Goal: Information Seeking & Learning: Learn about a topic

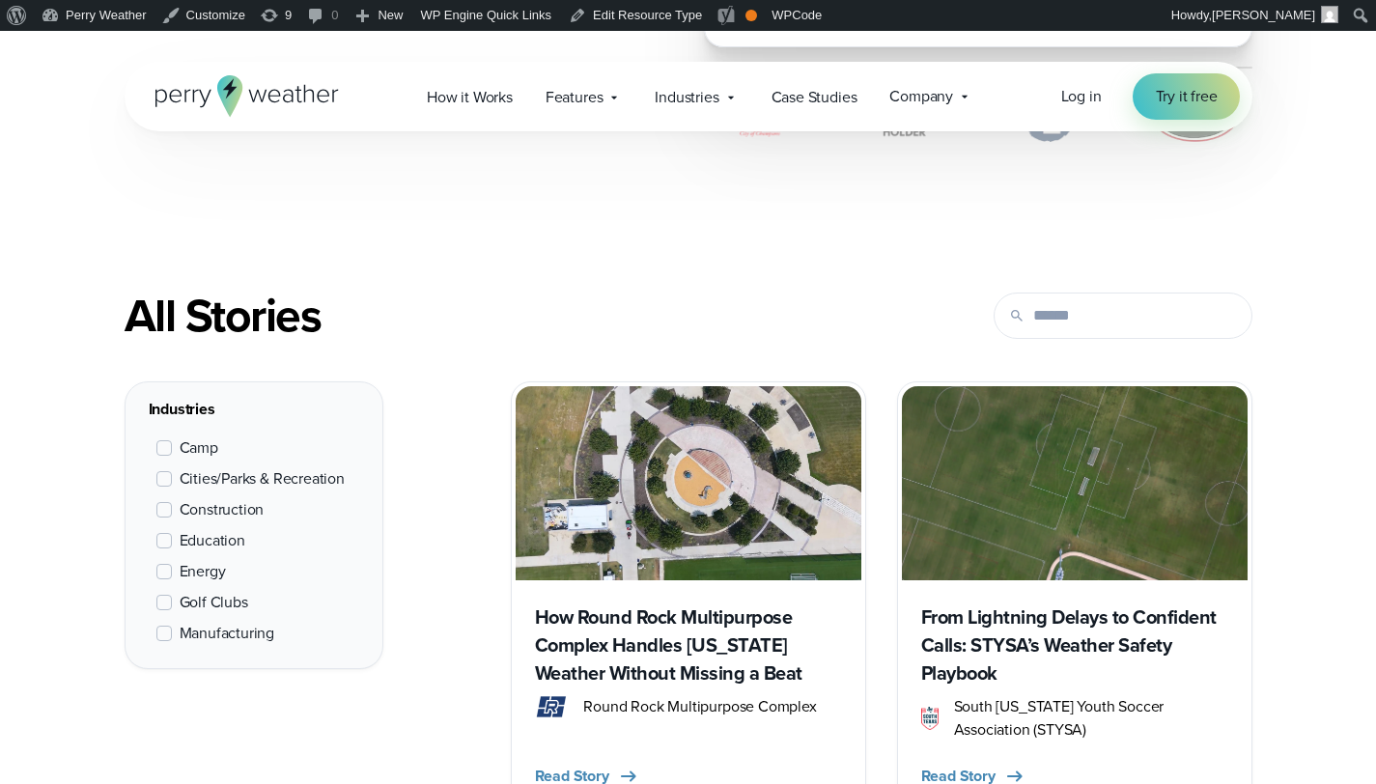
scroll to position [1636, 0]
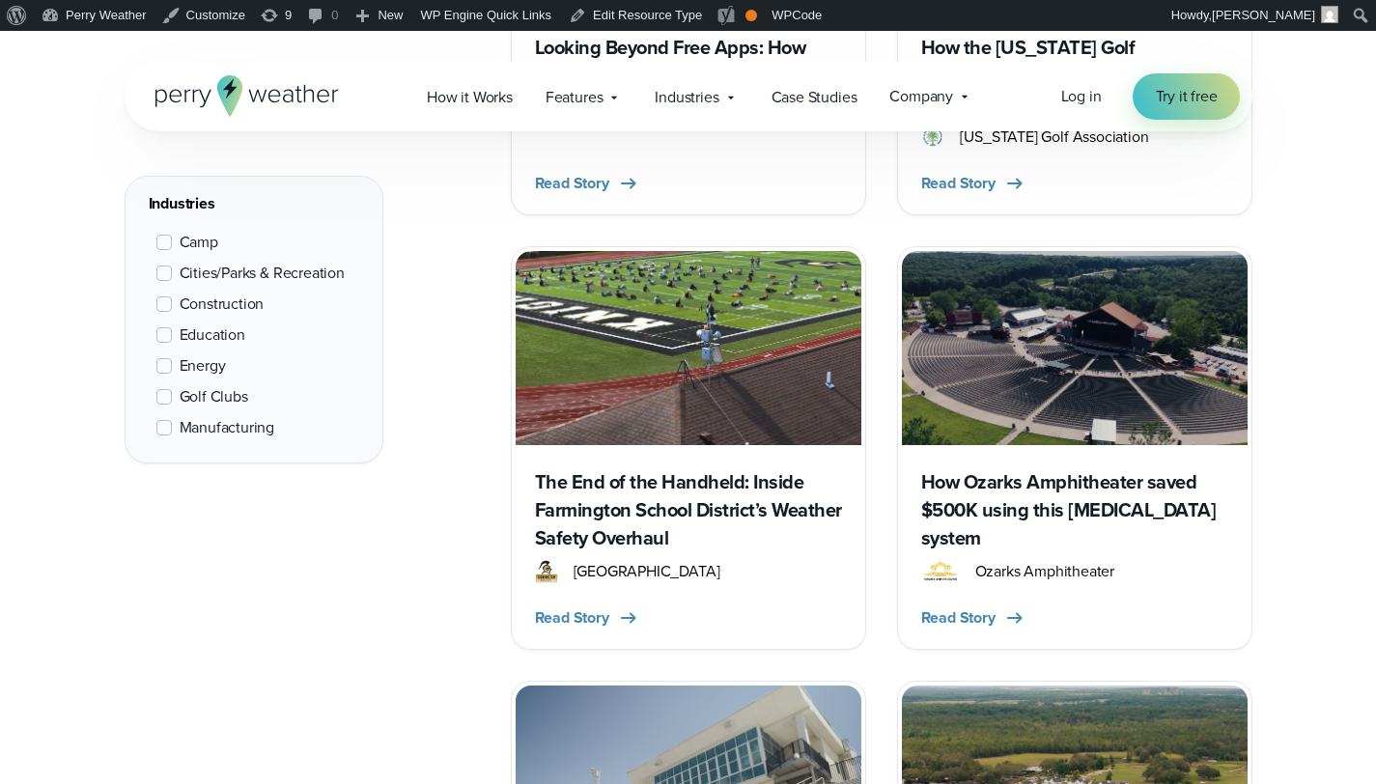
click at [206, 239] on span "Camp" at bounding box center [199, 242] width 39 height 23
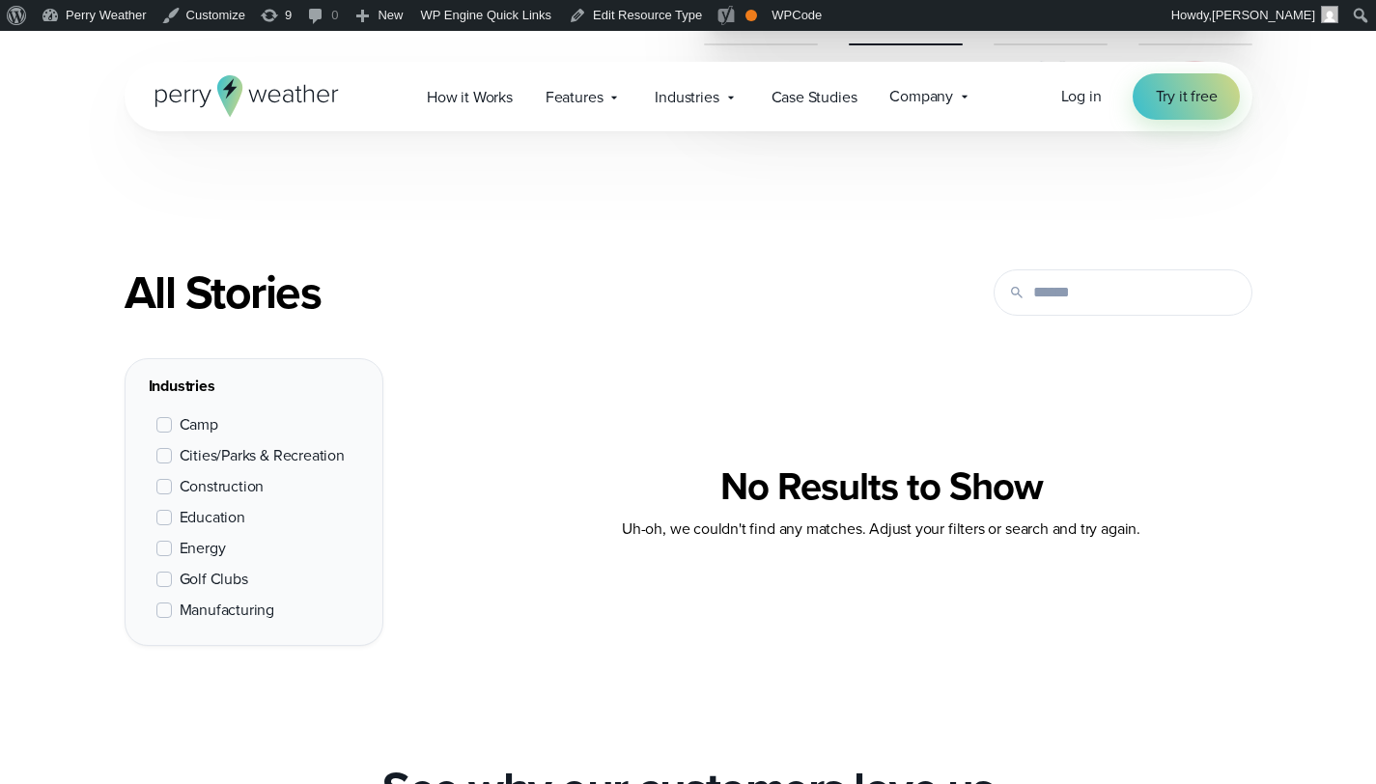
scroll to position [610, 0]
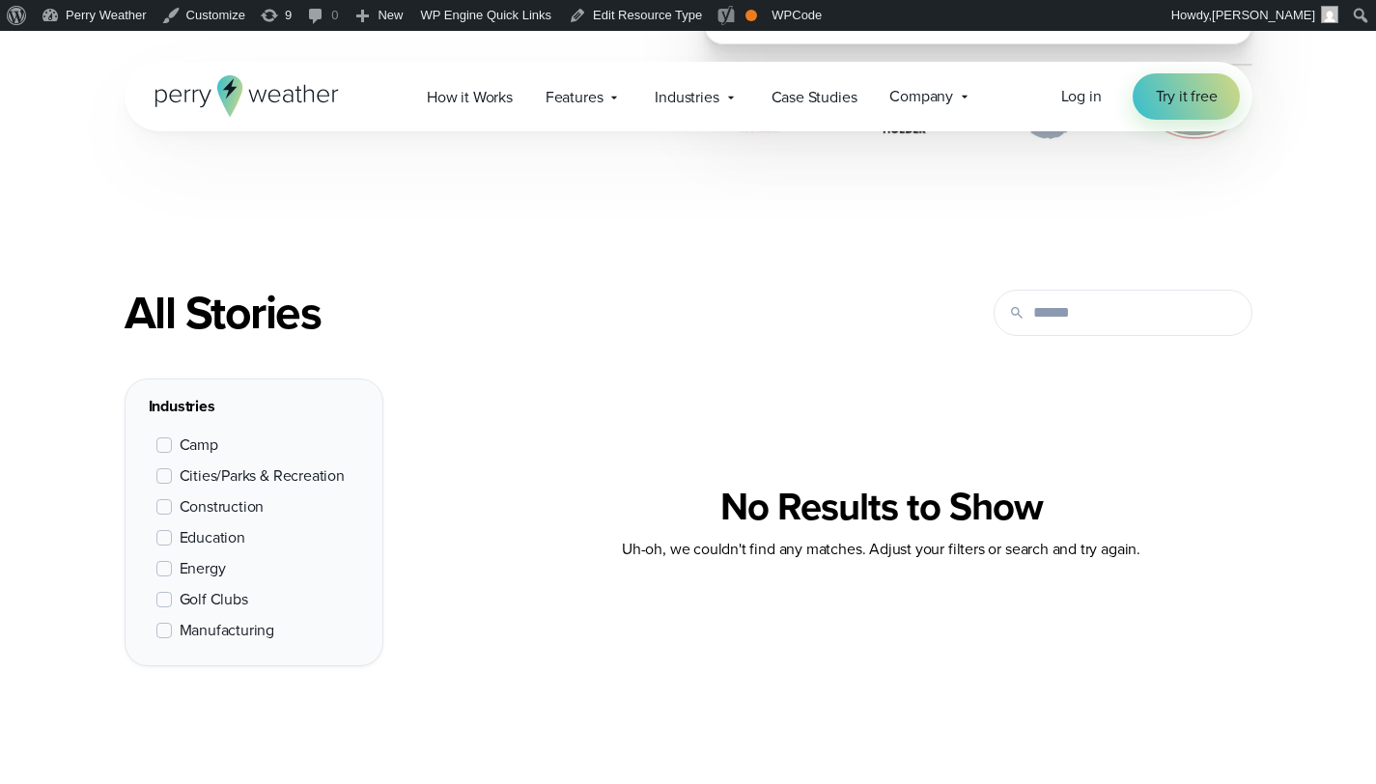
click at [185, 450] on span "Camp" at bounding box center [199, 445] width 39 height 23
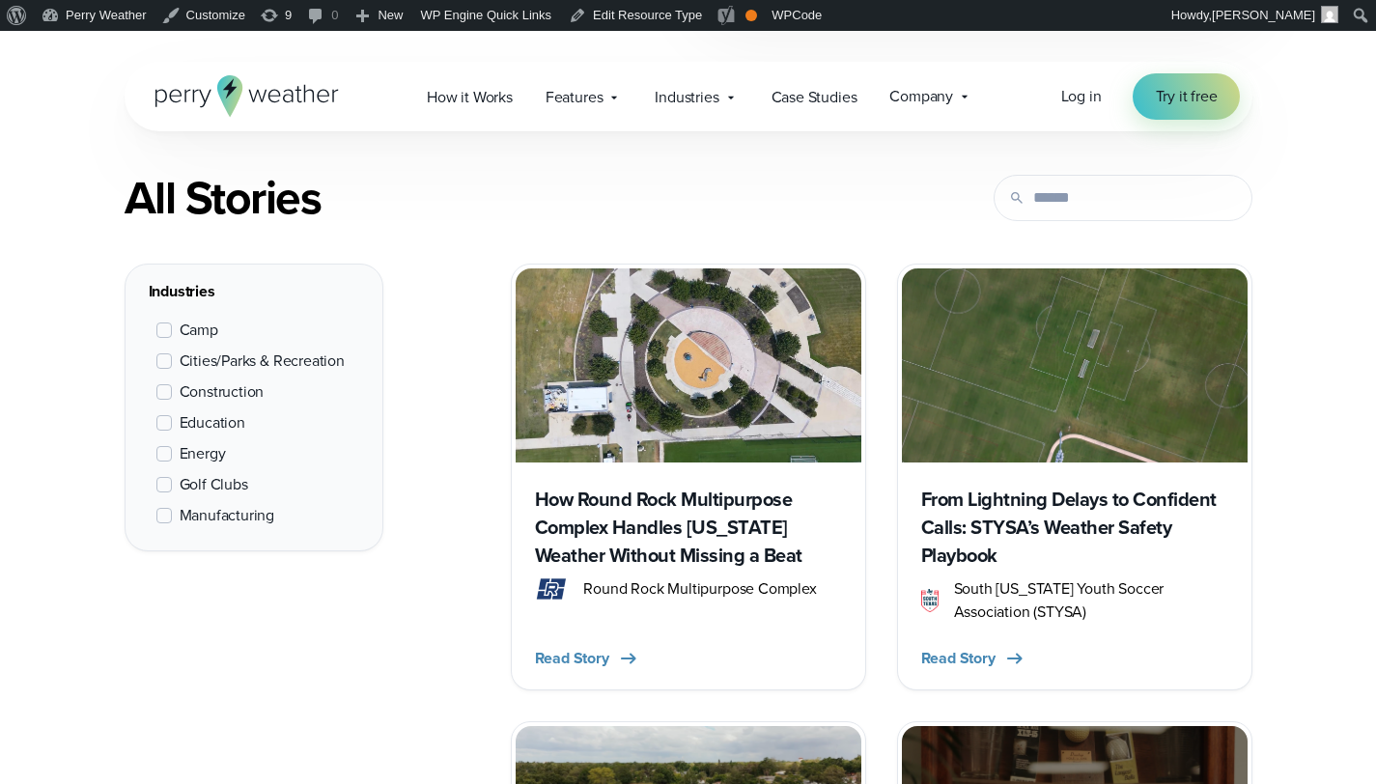
scroll to position [726, 0]
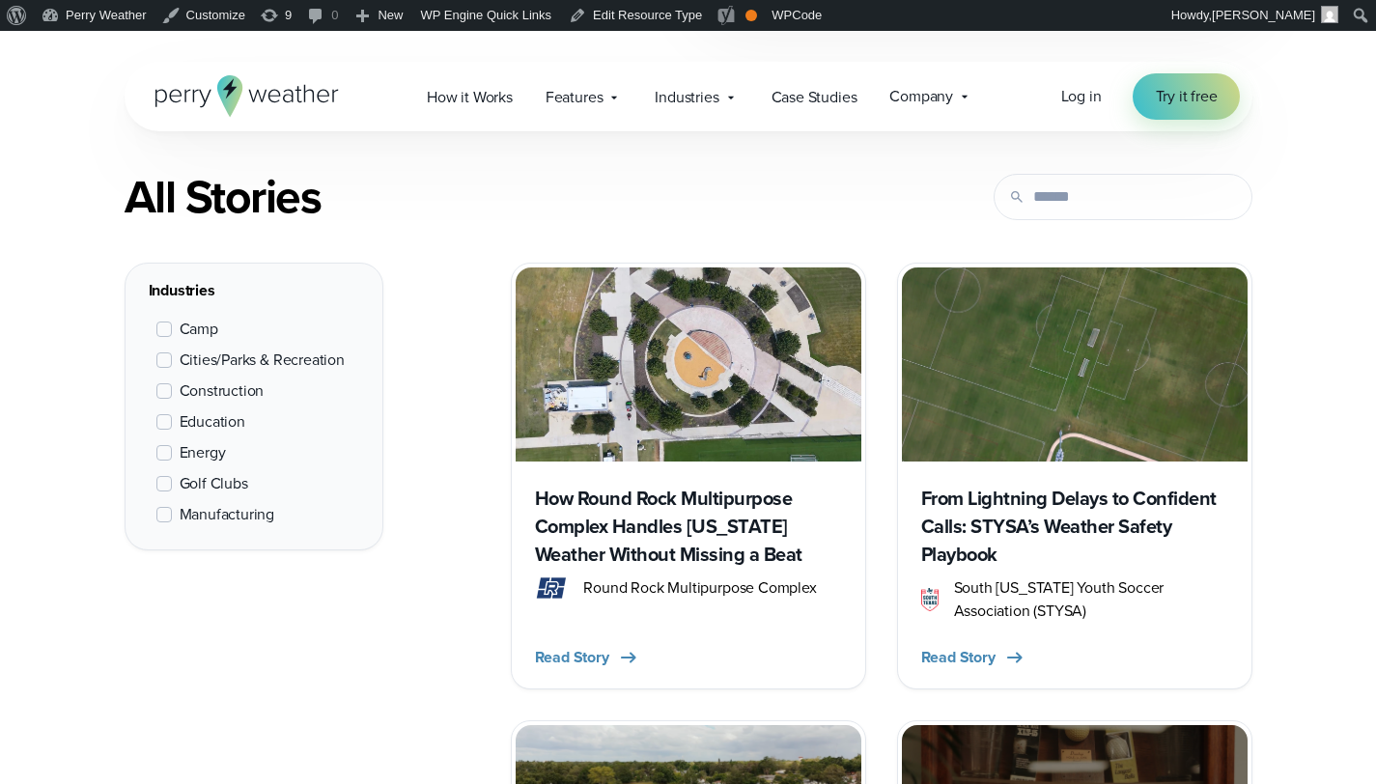
click at [766, 542] on h3 "How Round Rock Multipurpose Complex Handles [US_STATE] Weather Without Missing …" at bounding box center [688, 527] width 307 height 84
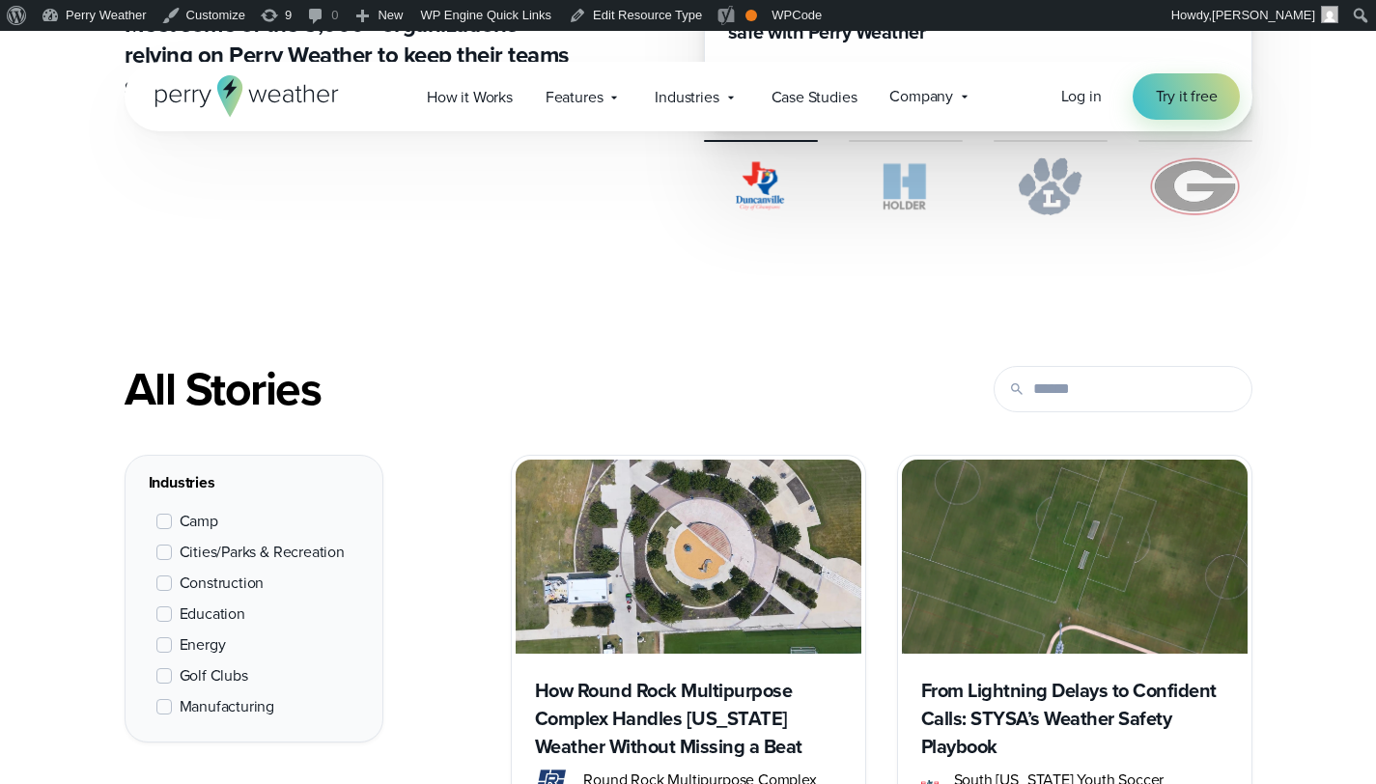
scroll to position [1498, 0]
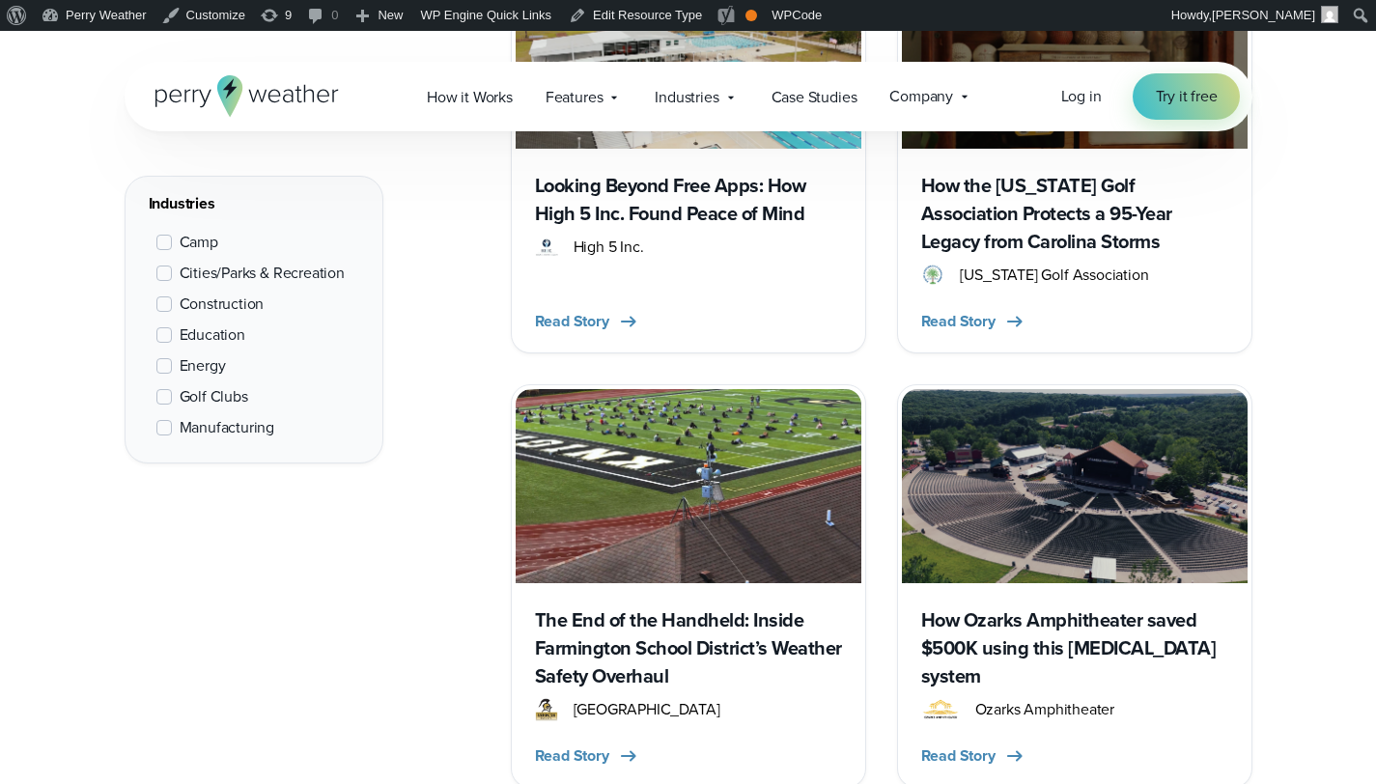
click at [663, 626] on h3 "The End of the Handheld: Inside Farmington School District’s Weather Safety Ove…" at bounding box center [688, 648] width 307 height 84
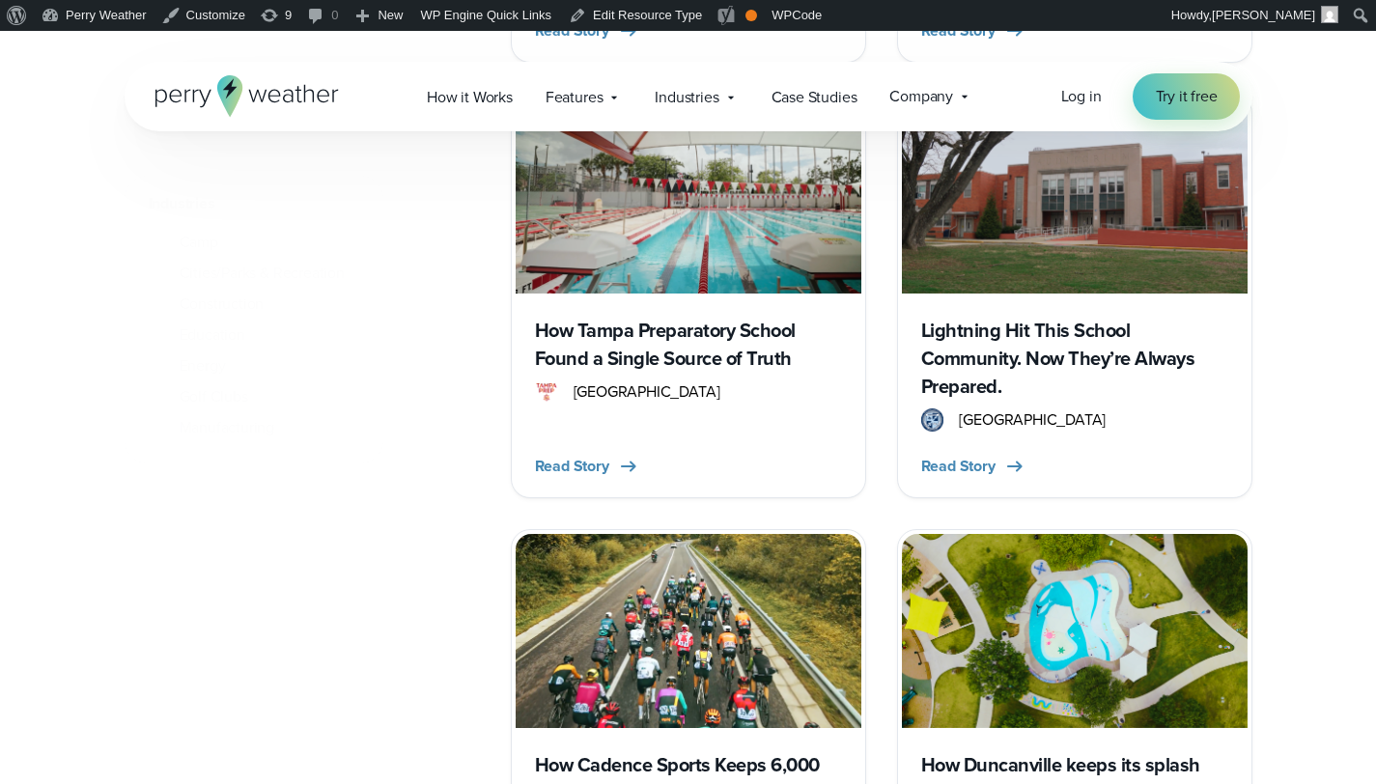
scroll to position [2889, 0]
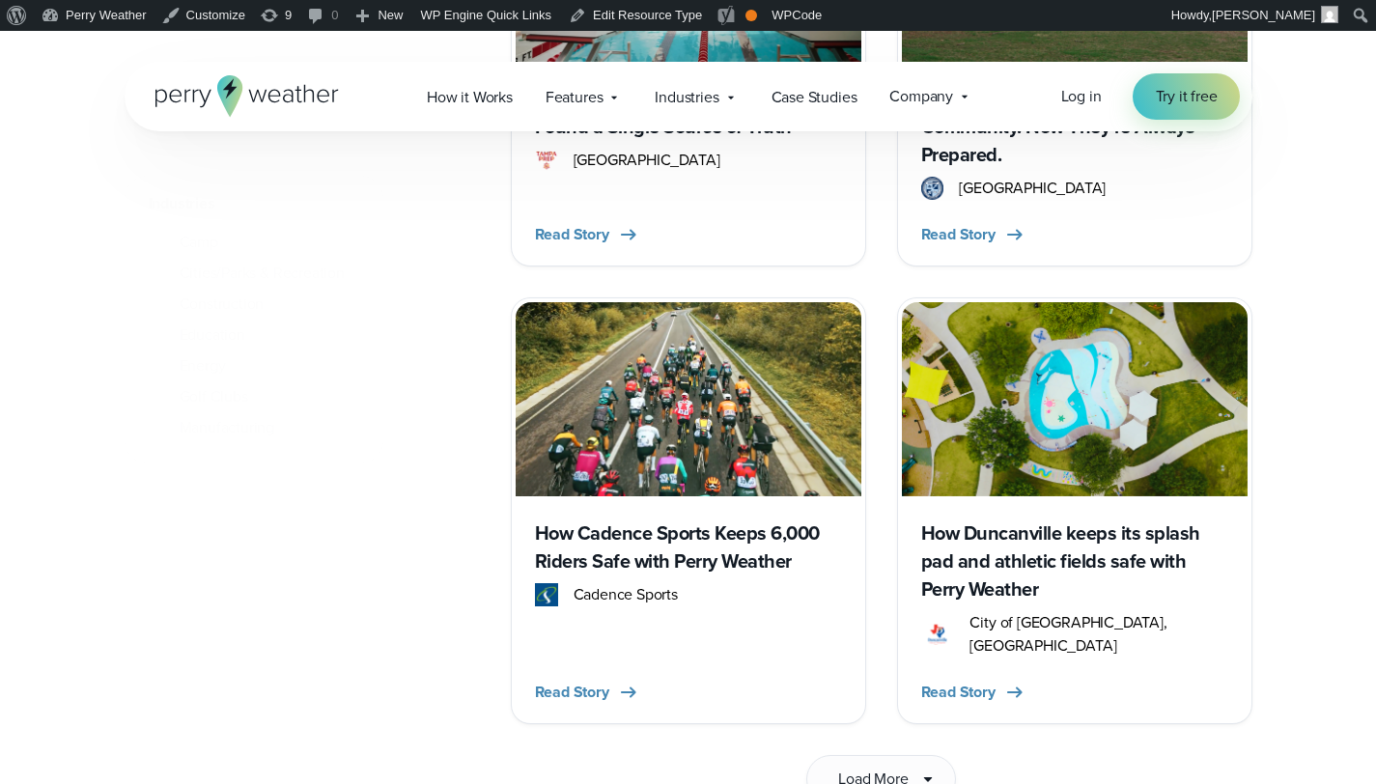
click at [666, 548] on h3 "How Cadence Sports Keeps 6,000 Riders Safe with Perry Weather" at bounding box center [688, 547] width 307 height 56
